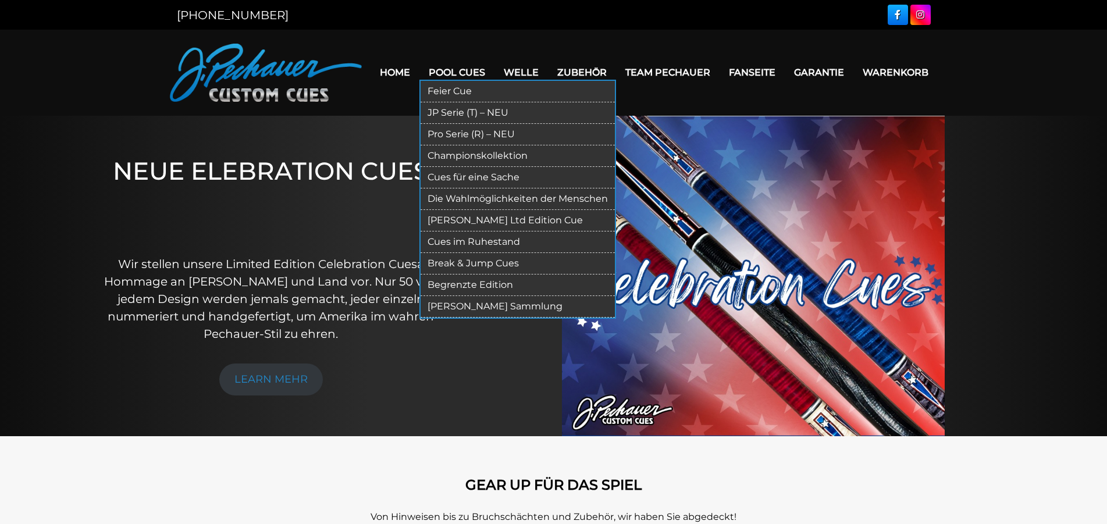
click at [460, 85] on link "Feier Cue" at bounding box center [517, 92] width 194 height 22
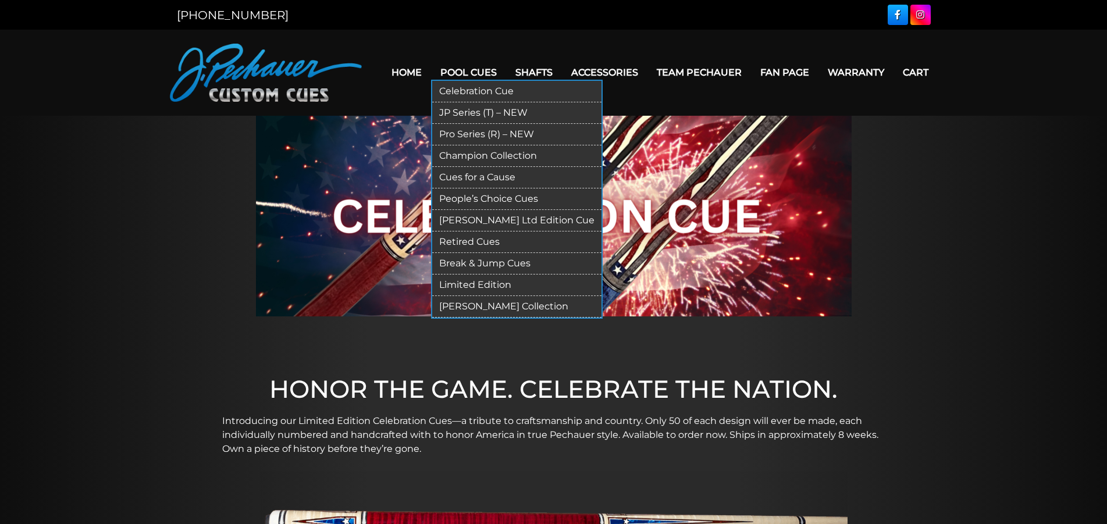
click at [497, 156] on link "Champion Collection" at bounding box center [516, 156] width 169 height 22
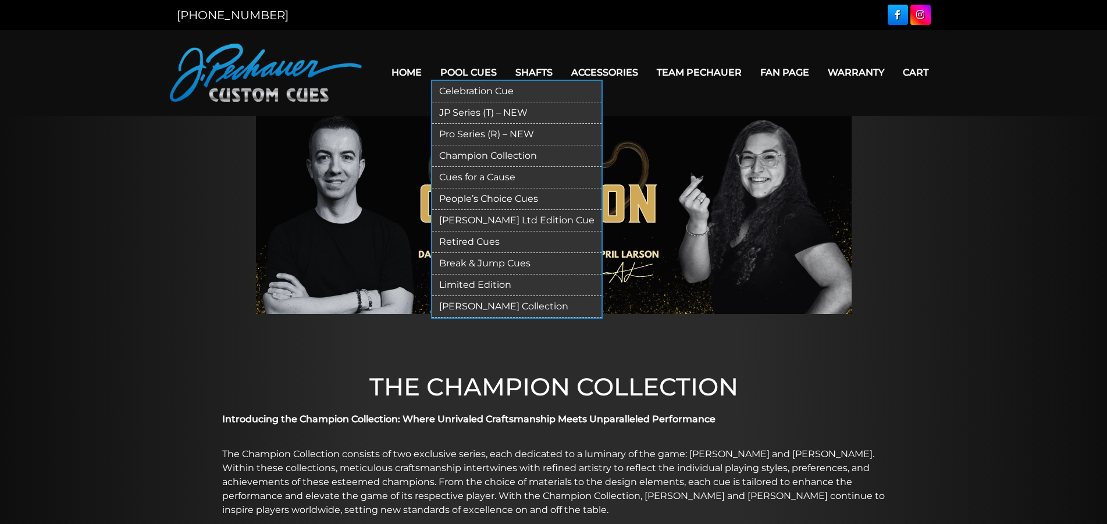
click at [488, 172] on link "Cues for a Cause" at bounding box center [516, 178] width 169 height 22
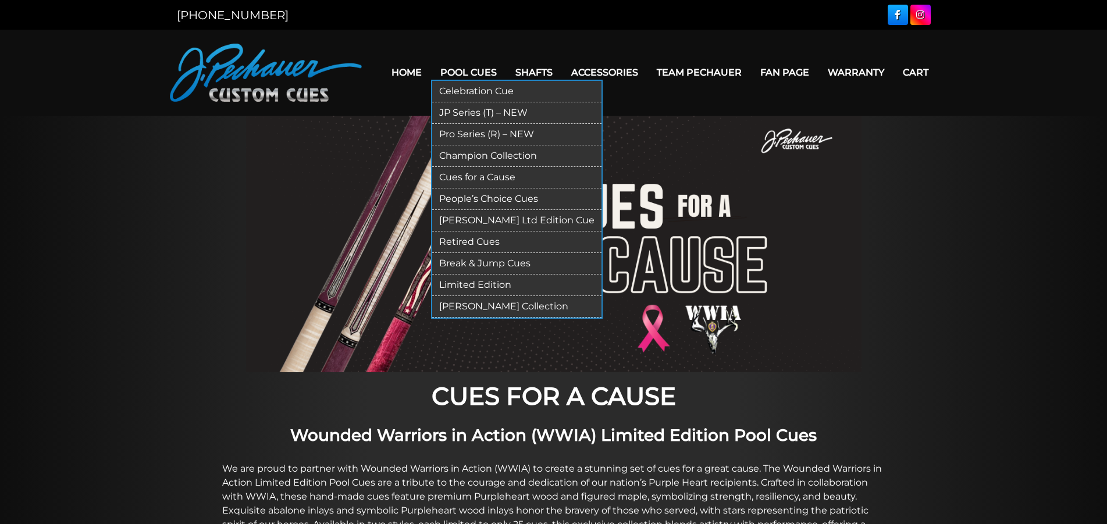
click at [466, 241] on link "Retired Cues" at bounding box center [516, 242] width 169 height 22
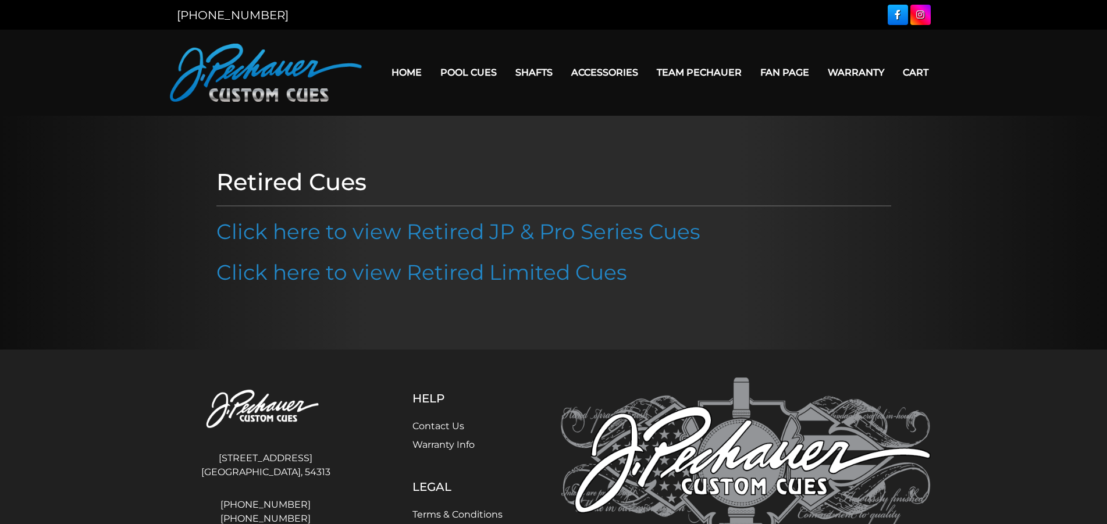
scroll to position [90, 0]
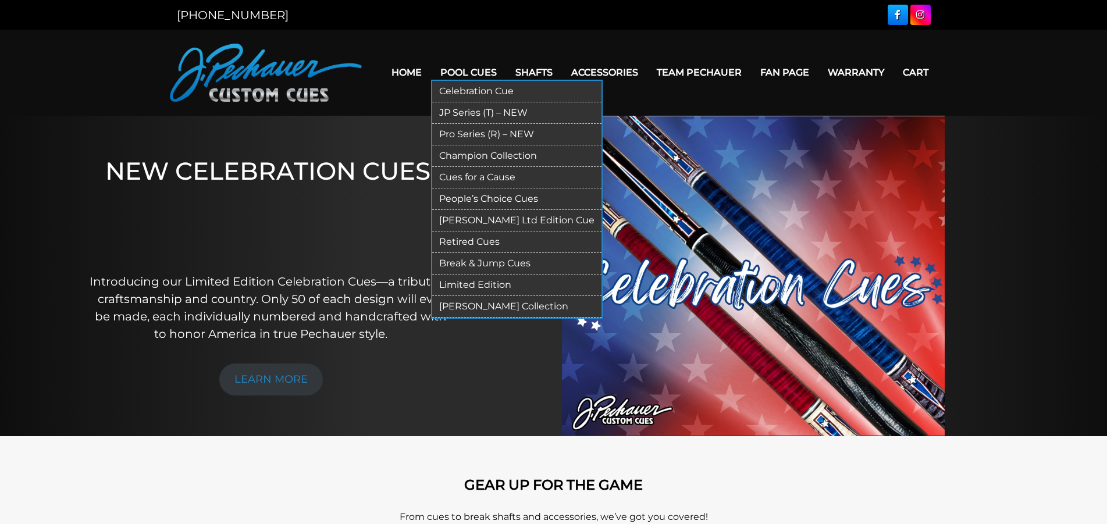
click at [431, 71] on link "Pool Cues" at bounding box center [468, 73] width 75 height 30
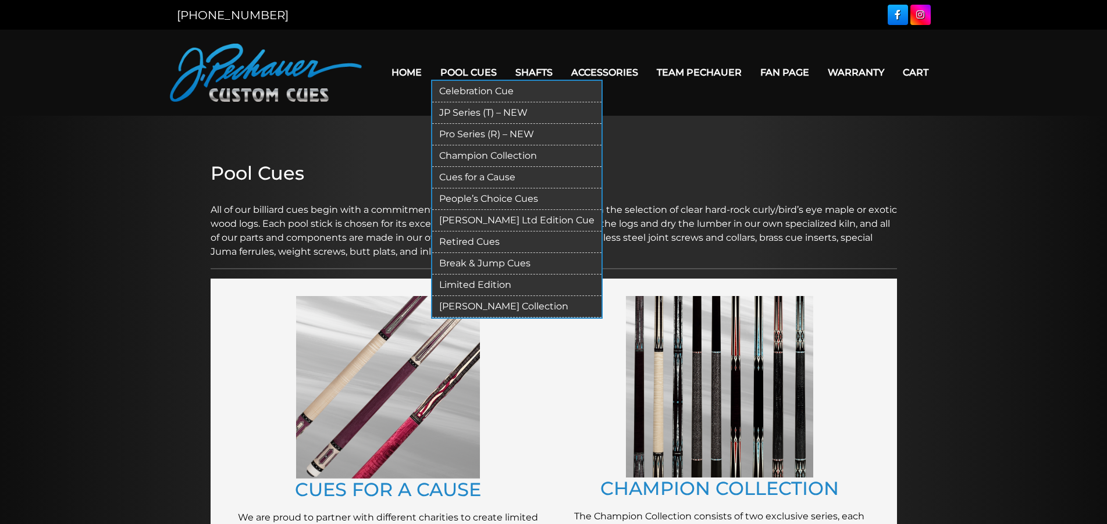
click at [466, 137] on link "Pro Series (R) – NEW" at bounding box center [516, 135] width 169 height 22
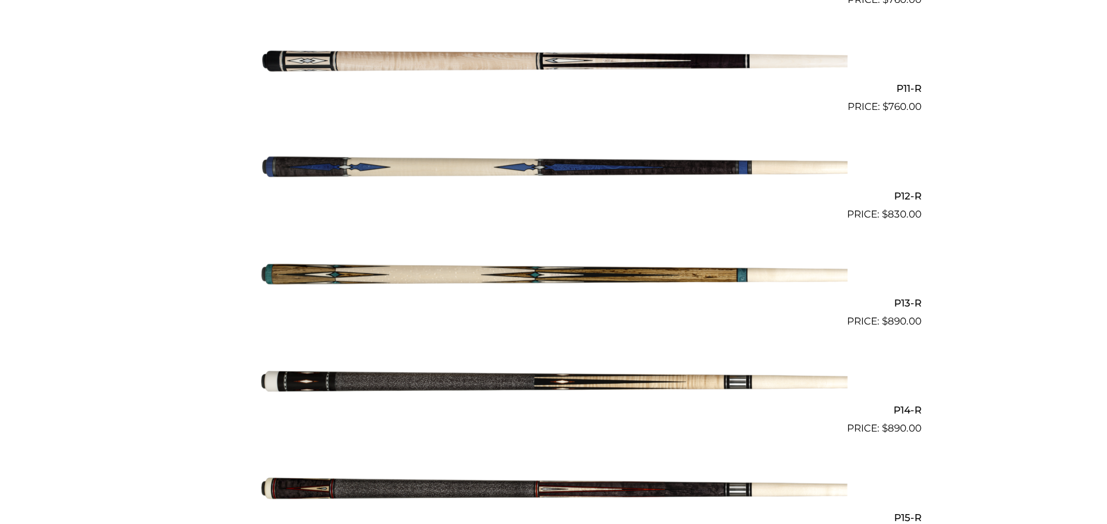
scroll to position [1432, 0]
